Goal: Information Seeking & Learning: Find specific fact

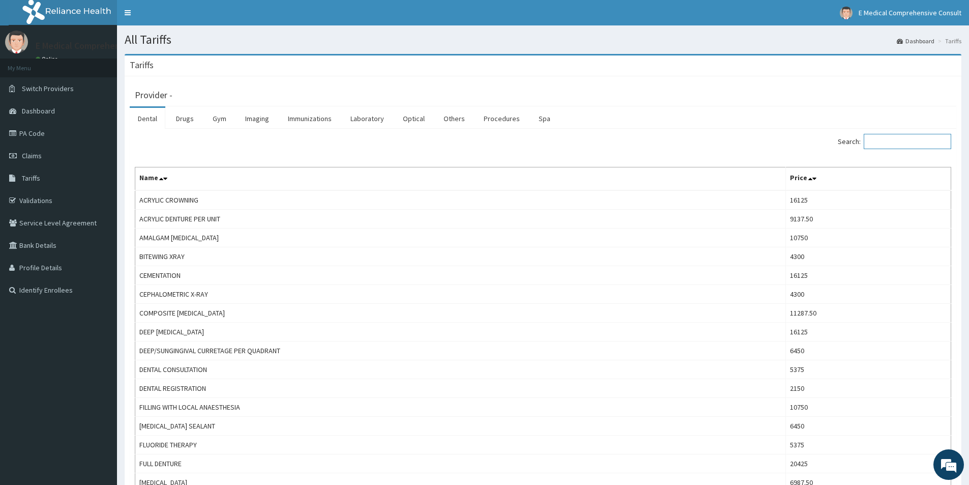
click at [893, 145] on input "Search:" at bounding box center [906, 141] width 87 height 15
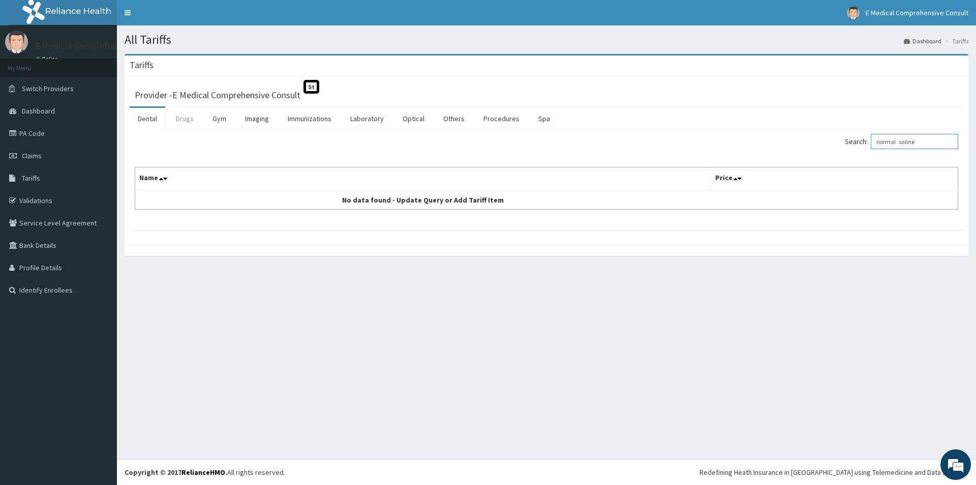
type input "normal saline"
click at [185, 118] on link "Drugs" at bounding box center [185, 118] width 34 height 21
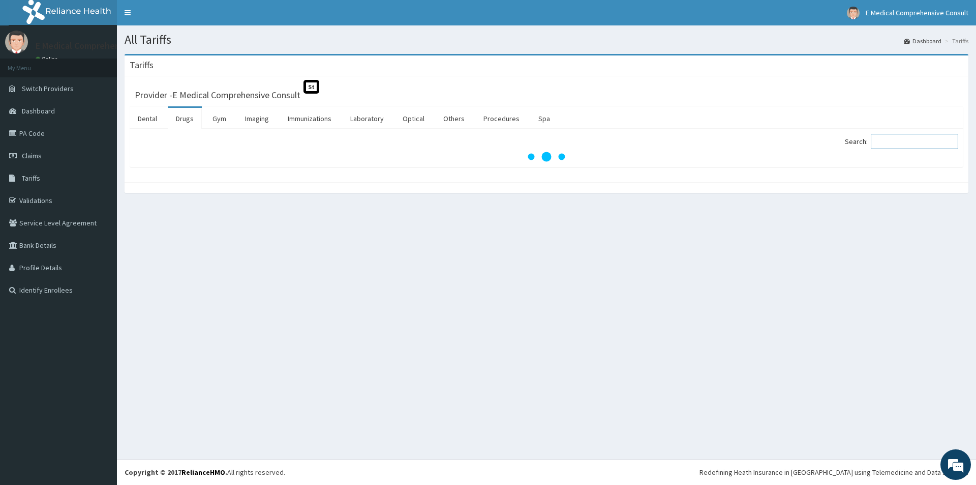
click at [901, 140] on input "Search:" at bounding box center [914, 141] width 87 height 15
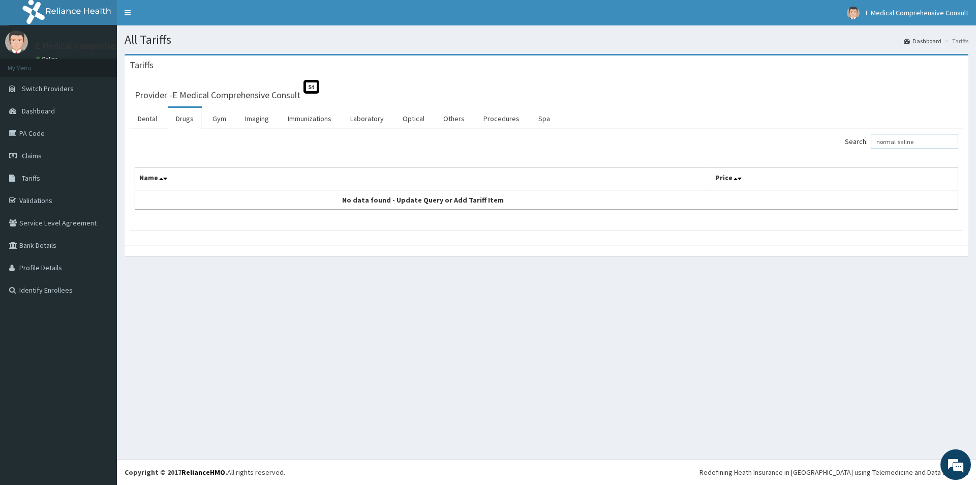
click at [906, 143] on input "normal saline" at bounding box center [914, 141] width 87 height 15
drag, startPoint x: 903, startPoint y: 142, endPoint x: 923, endPoint y: 141, distance: 19.9
click at [923, 141] on input "[PERSON_NAME] lsaline" at bounding box center [914, 141] width 87 height 15
type input "normal"
click at [29, 132] on link "PA Code" at bounding box center [58, 133] width 117 height 22
